Goal: Transaction & Acquisition: Purchase product/service

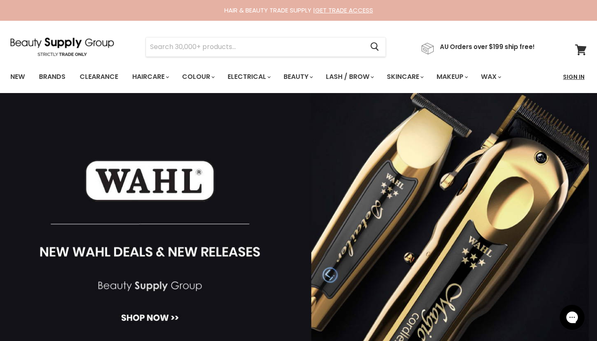
click at [577, 75] on link "Sign In" at bounding box center [574, 76] width 32 height 17
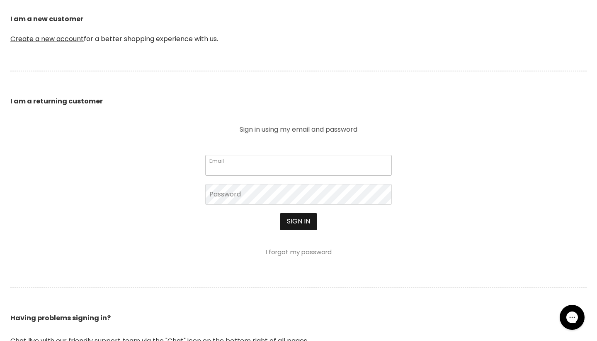
type input "[EMAIL_ADDRESS][DOMAIN_NAME]"
click at [303, 217] on button "Sign in" at bounding box center [298, 221] width 37 height 17
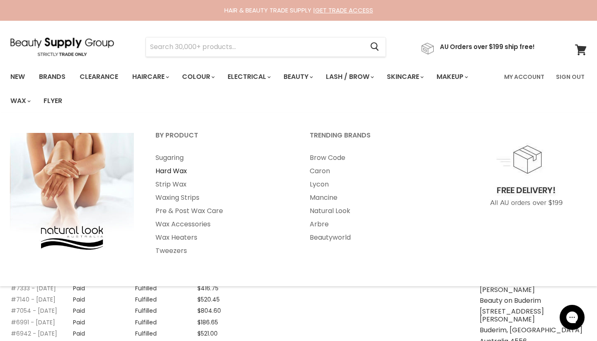
click at [165, 169] on link "Hard Wax" at bounding box center [221, 170] width 153 height 13
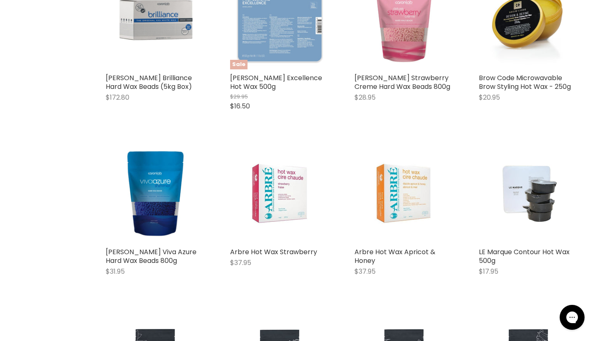
scroll to position [783, 0]
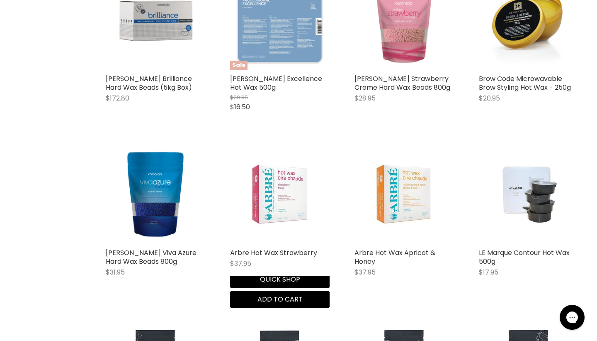
click at [270, 195] on img "Main content" at bounding box center [280, 194] width 66 height 100
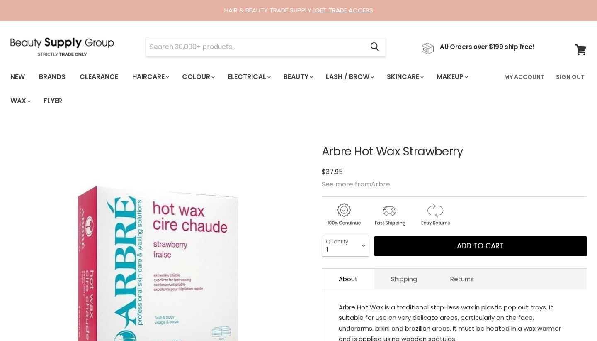
click at [339, 253] on select "1 2 3 4 5 6 7 8 9 10+" at bounding box center [346, 245] width 48 height 21
select select "10+"
type input "10"
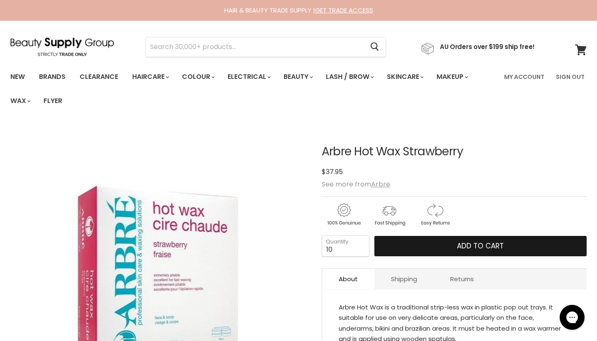
click at [508, 253] on button "Add to cart" at bounding box center [481, 246] width 212 height 21
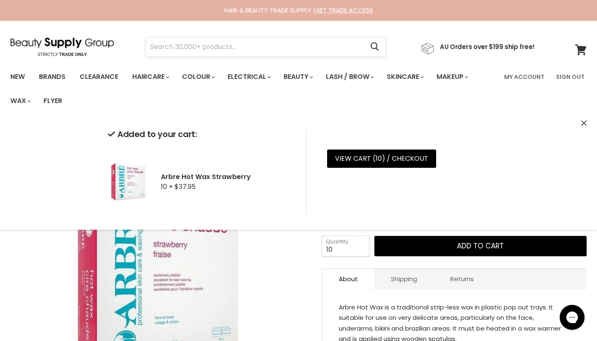
click at [336, 44] on input "Search" at bounding box center [255, 46] width 218 height 19
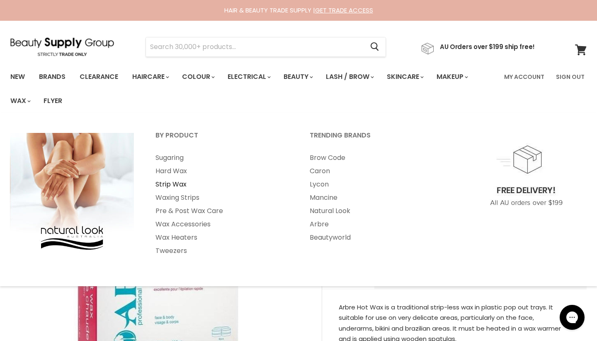
click at [170, 186] on link "Strip Wax" at bounding box center [221, 184] width 153 height 13
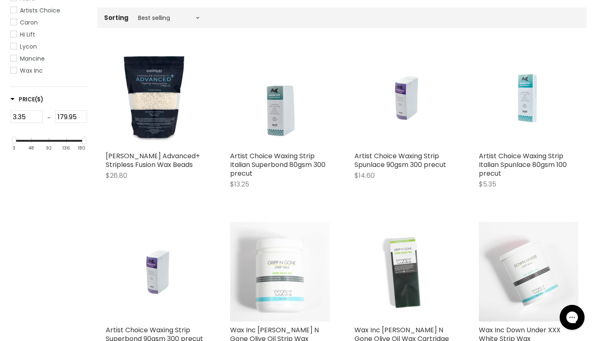
scroll to position [202, 0]
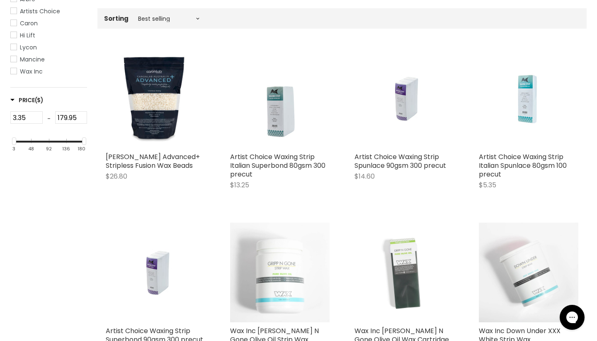
click at [414, 262] on img "Main content" at bounding box center [405, 272] width 100 height 100
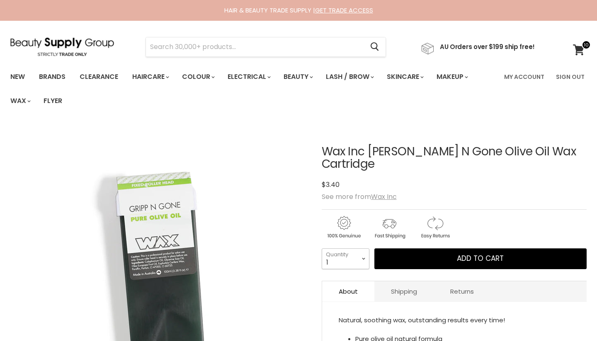
click at [363, 253] on select "1 2 3 4 5 6 7 8 9 10+" at bounding box center [346, 258] width 48 height 21
select select "10+"
type input "10"
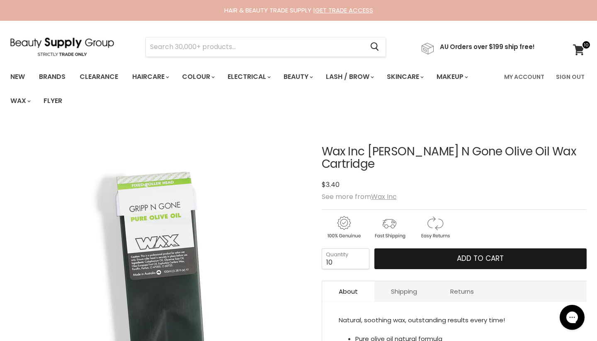
click at [441, 249] on button "Add to cart" at bounding box center [481, 258] width 212 height 21
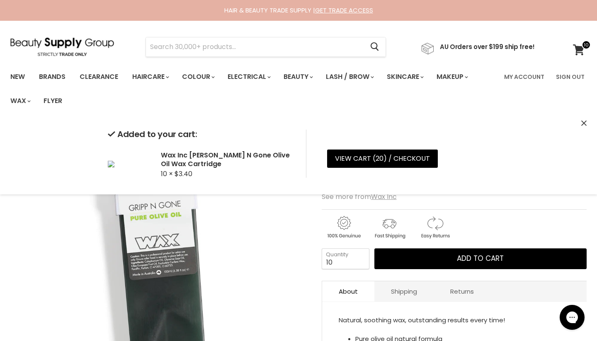
click at [286, 282] on img "Wax Inc Gripp N Gone Olive Oil Wax Cartridge image. Click or Scroll to Zoom." at bounding box center [158, 272] width 297 height 297
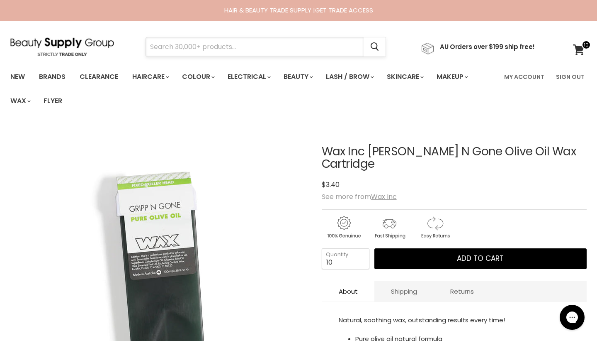
click at [329, 51] on input "Search" at bounding box center [255, 46] width 218 height 19
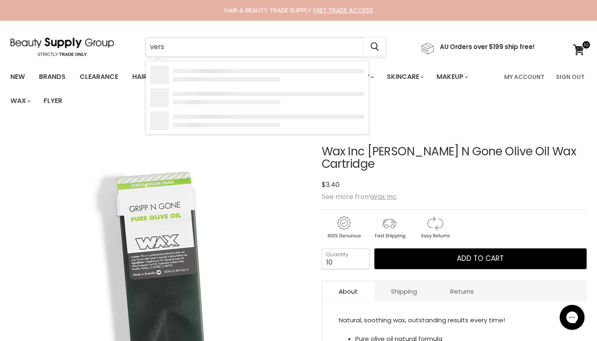
type input "versa"
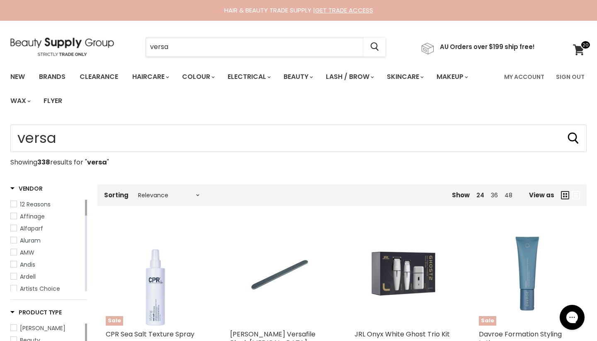
drag, startPoint x: 195, startPoint y: 43, endPoint x: 68, endPoint y: 42, distance: 127.8
click at [68, 42] on div "versa Cancel AU Orders over $199 ship free!" at bounding box center [272, 46] width 525 height 19
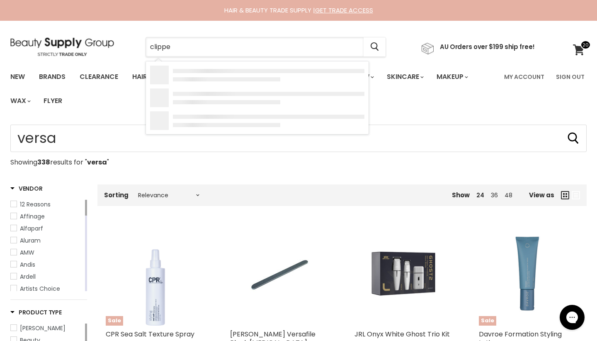
type input "clippes"
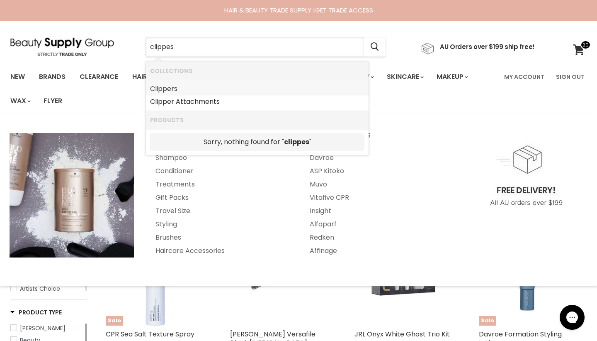
click at [158, 87] on link "Clippers" at bounding box center [257, 88] width 214 height 13
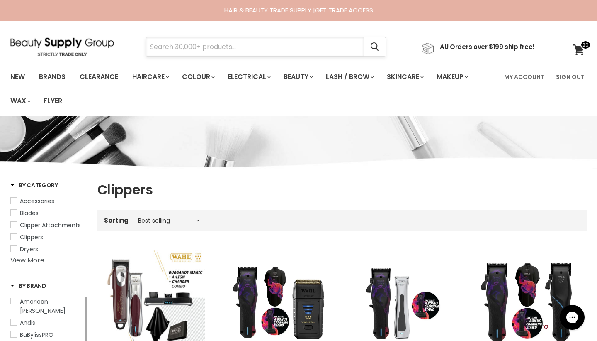
click at [270, 52] on input "Search" at bounding box center [255, 46] width 218 height 19
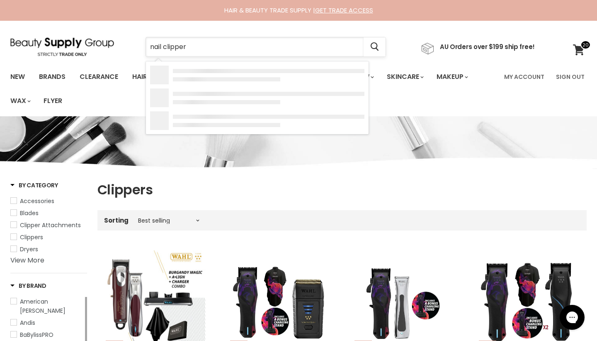
type input "nail clippers"
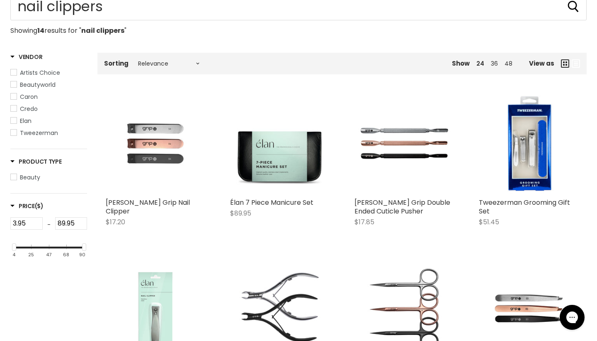
scroll to position [126, 0]
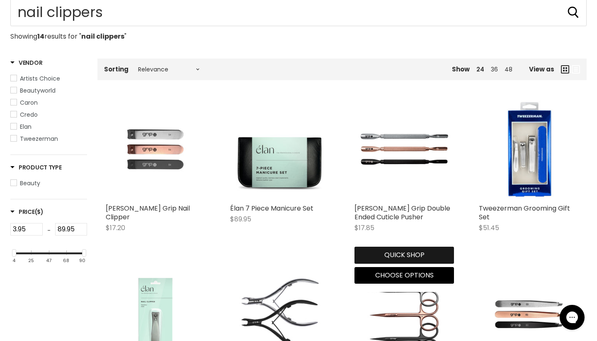
click at [402, 258] on button "Quick shop" at bounding box center [405, 254] width 100 height 17
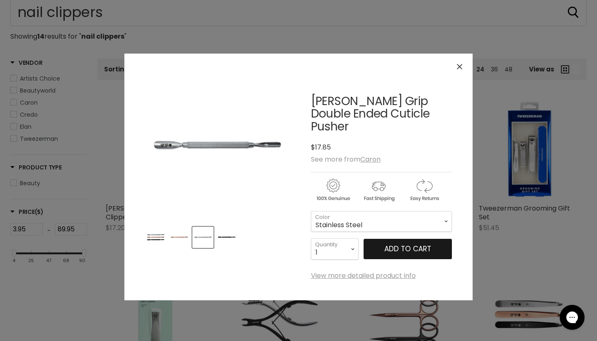
click at [380, 239] on button "Add to cart" at bounding box center [408, 249] width 88 height 21
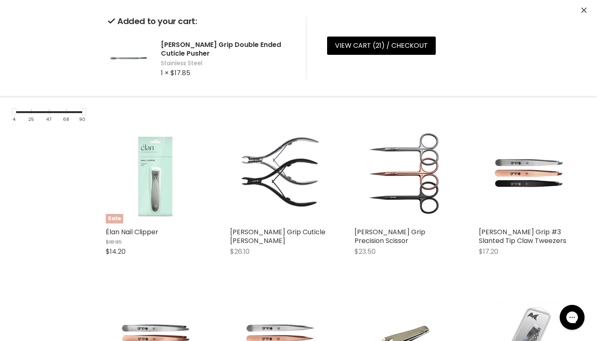
scroll to position [269, 0]
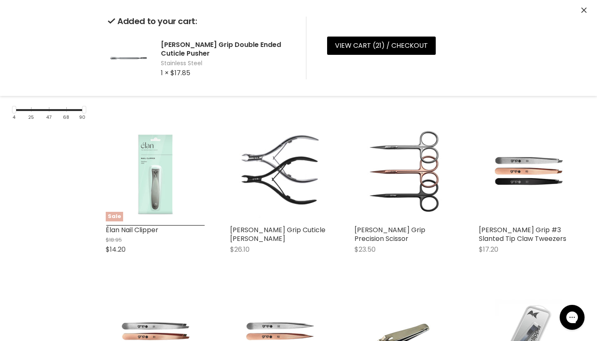
click at [184, 270] on div "Sale Élan Nail Clipper $18.95 $14.20 Elan Quick shop Add to cart" at bounding box center [155, 191] width 116 height 156
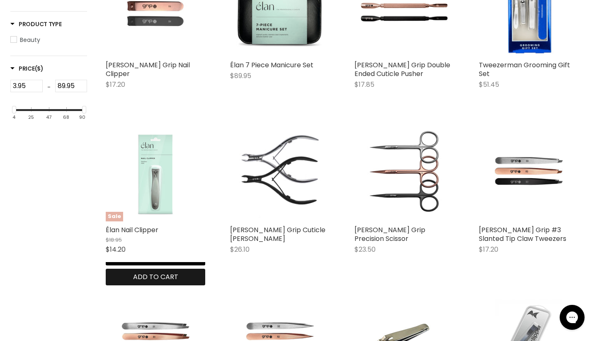
click at [175, 279] on span "Add to cart" at bounding box center [155, 277] width 45 height 10
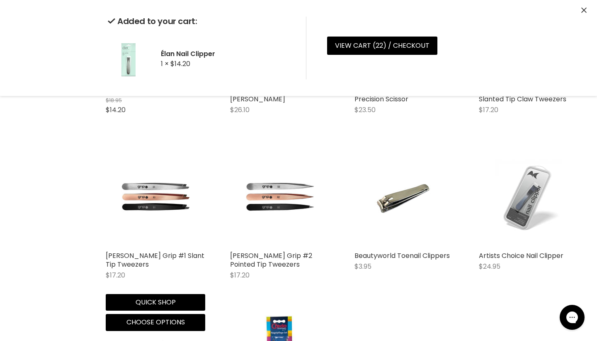
scroll to position [449, 0]
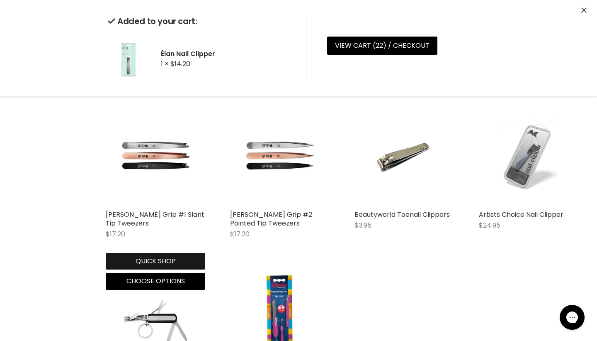
click at [177, 264] on div "Quick shop Choose options" at bounding box center [155, 269] width 103 height 40
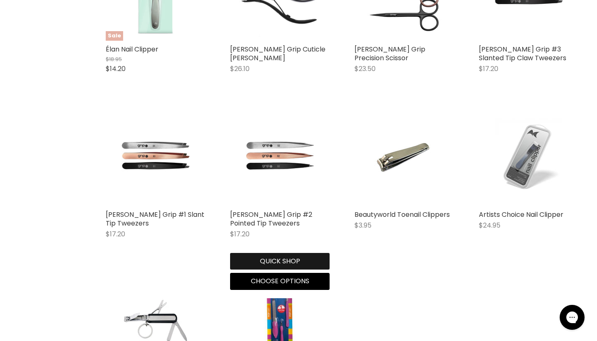
click at [278, 263] on button "Quick shop" at bounding box center [280, 261] width 100 height 17
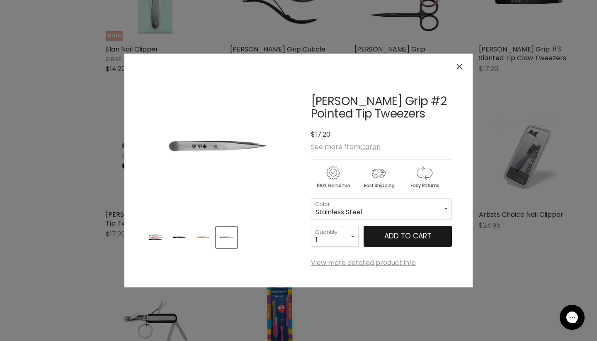
click at [443, 238] on button "Add to cart" at bounding box center [408, 236] width 88 height 21
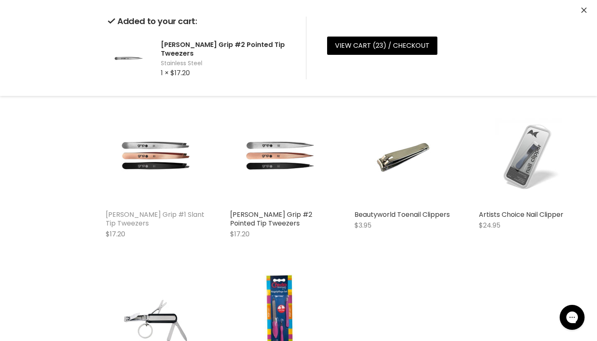
click at [149, 216] on link "[PERSON_NAME] Grip #1 Slant Tip Tweezers" at bounding box center [155, 218] width 99 height 18
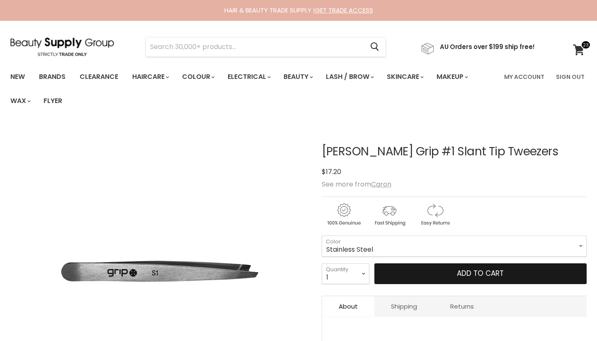
click at [424, 274] on button "Add to cart" at bounding box center [481, 273] width 212 height 21
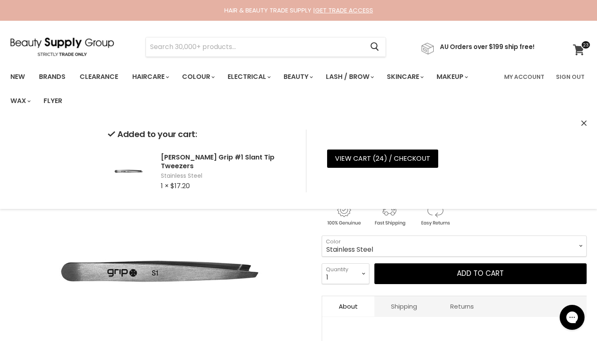
click at [580, 53] on icon at bounding box center [578, 49] width 11 height 11
